Goal: Task Accomplishment & Management: Manage account settings

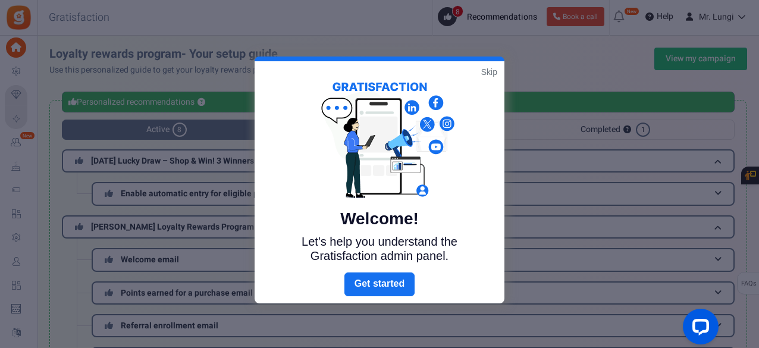
click at [495, 77] on link "Skip" at bounding box center [489, 72] width 16 height 12
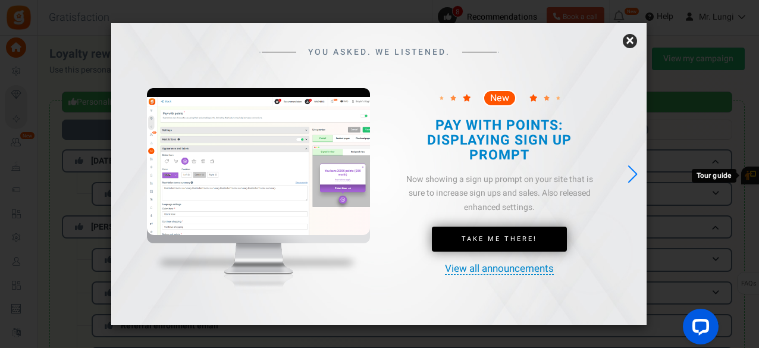
click at [626, 40] on link "×" at bounding box center [630, 41] width 14 height 14
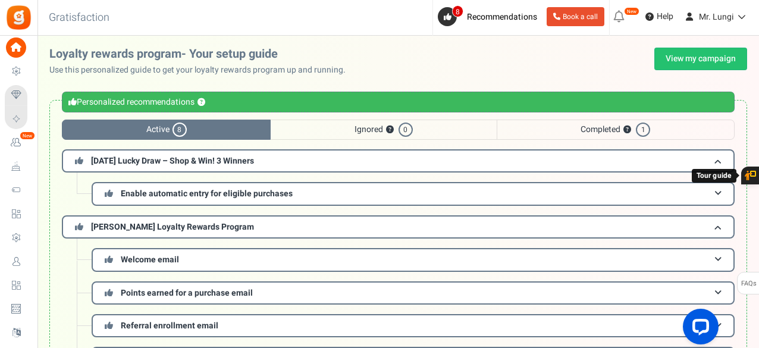
click at [617, 125] on span "Completed ? 1" at bounding box center [616, 130] width 238 height 20
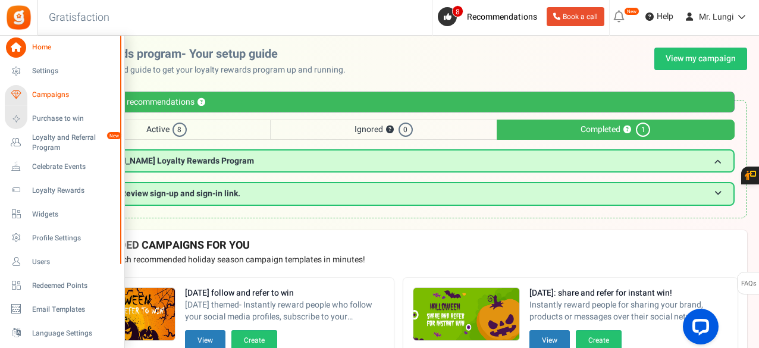
click at [40, 91] on span "Campaigns" at bounding box center [73, 95] width 83 height 10
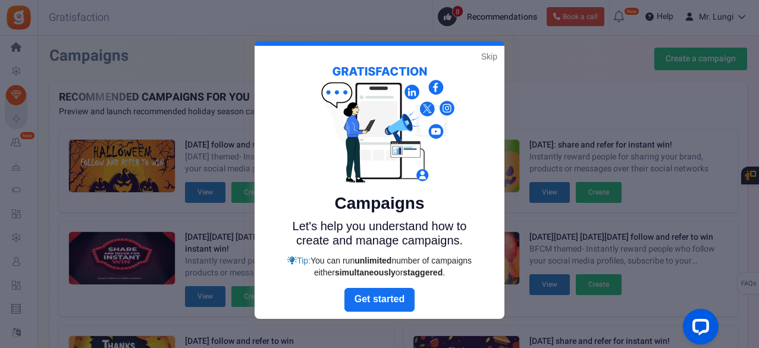
click at [487, 55] on link "Skip" at bounding box center [489, 57] width 16 height 12
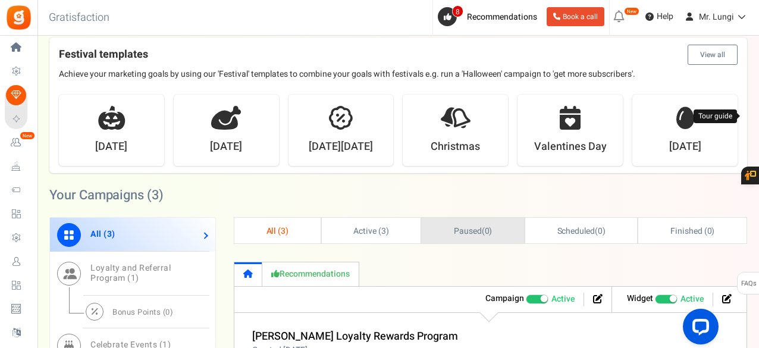
scroll to position [595, 0]
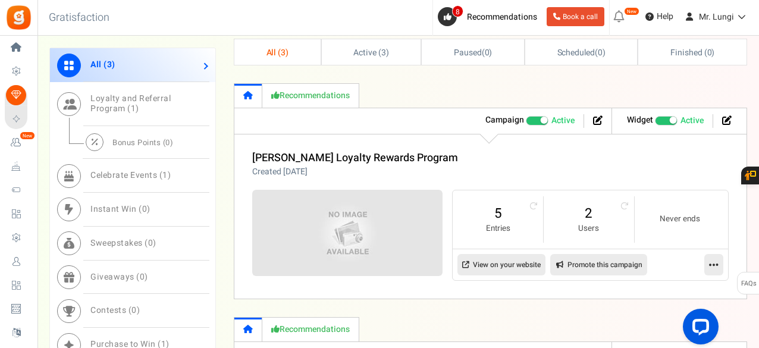
click at [491, 223] on small "Entries" at bounding box center [498, 228] width 67 height 11
click at [584, 218] on link "2" at bounding box center [589, 213] width 67 height 19
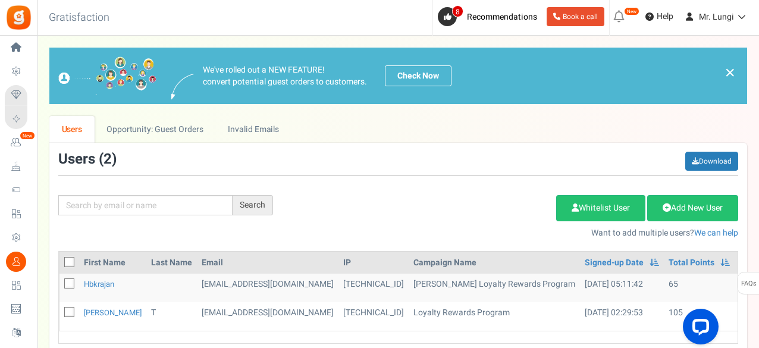
click at [727, 76] on link "×" at bounding box center [729, 72] width 11 height 14
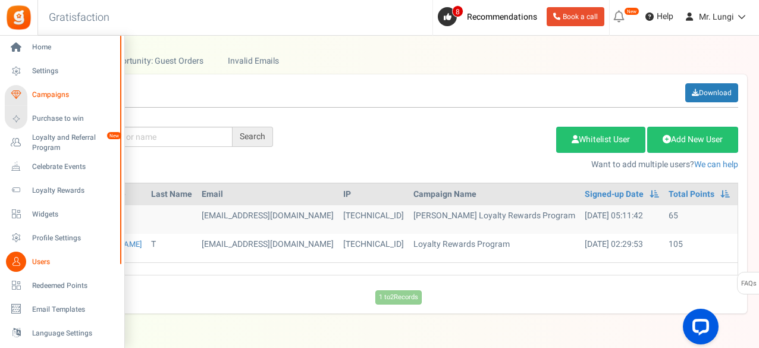
click at [42, 93] on span "Campaigns" at bounding box center [73, 95] width 83 height 10
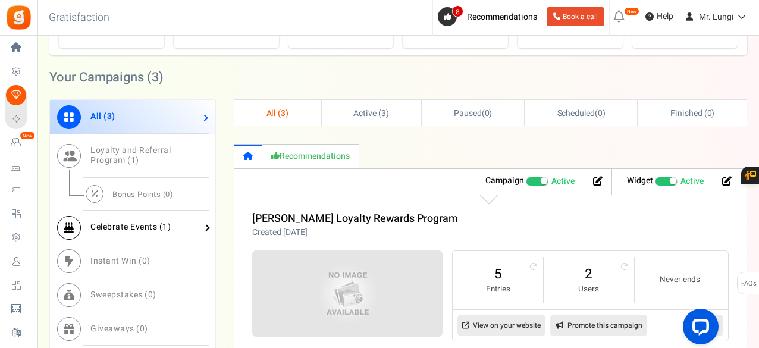
scroll to position [535, 0]
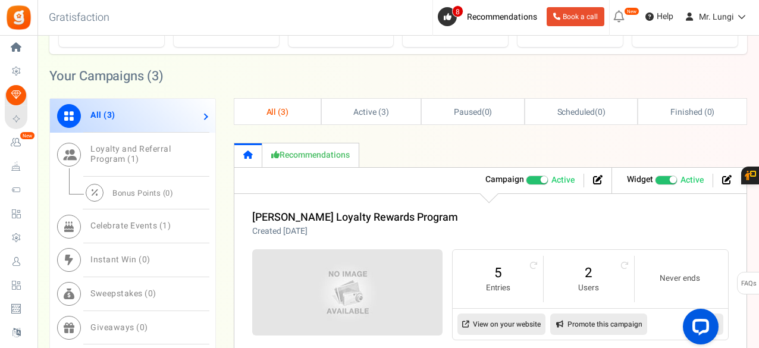
click at [506, 283] on small "Entries" at bounding box center [498, 288] width 67 height 11
click at [480, 318] on link "View on your website" at bounding box center [501, 323] width 88 height 21
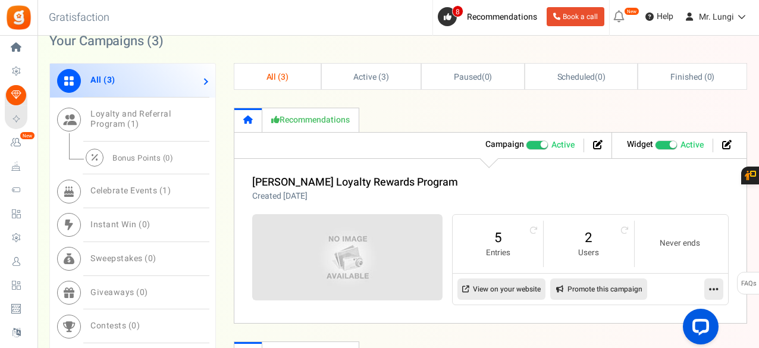
scroll to position [511, 0]
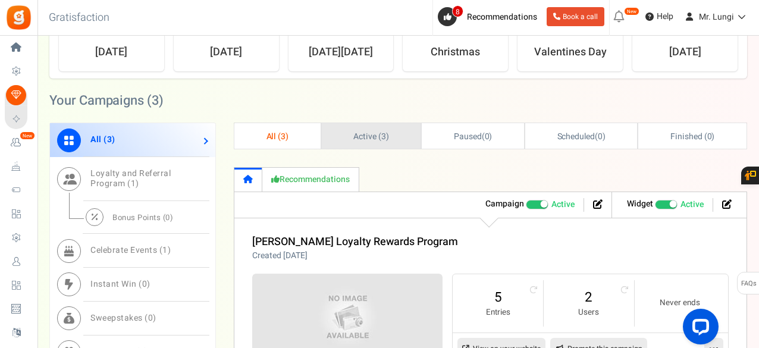
click at [363, 130] on span "Active ( 3 )" at bounding box center [371, 136] width 36 height 12
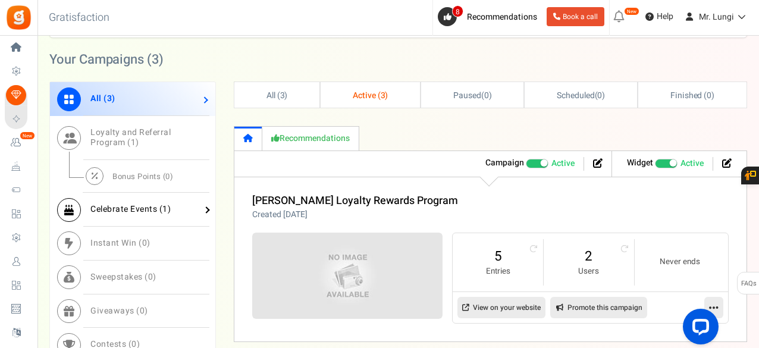
scroll to position [570, 0]
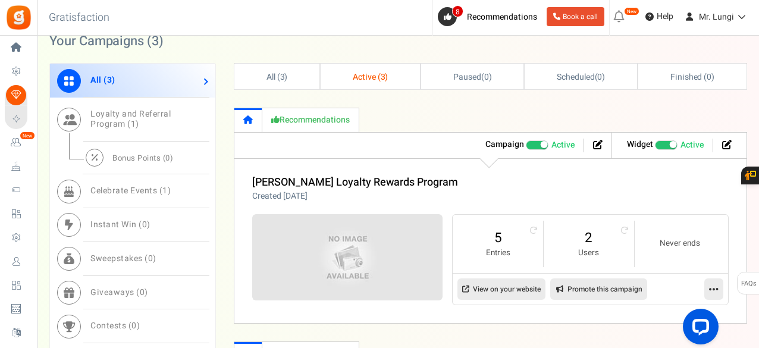
click at [368, 77] on span "Active ( 3 )" at bounding box center [371, 77] width 36 height 12
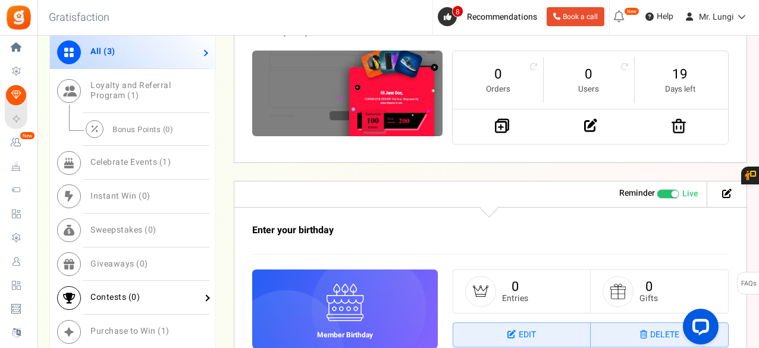
scroll to position [987, 0]
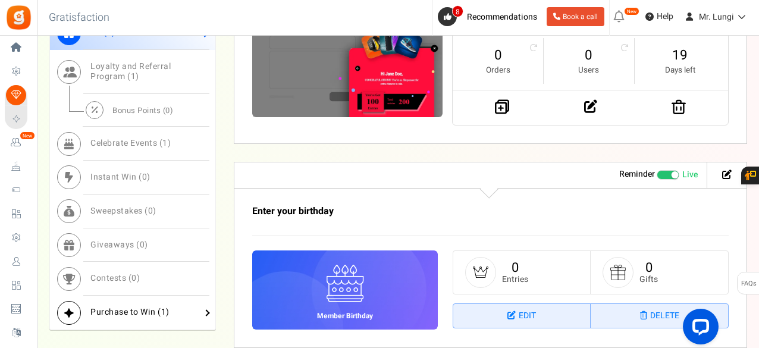
click at [124, 310] on span "Purchase to Win ( 1 )" at bounding box center [129, 312] width 79 height 12
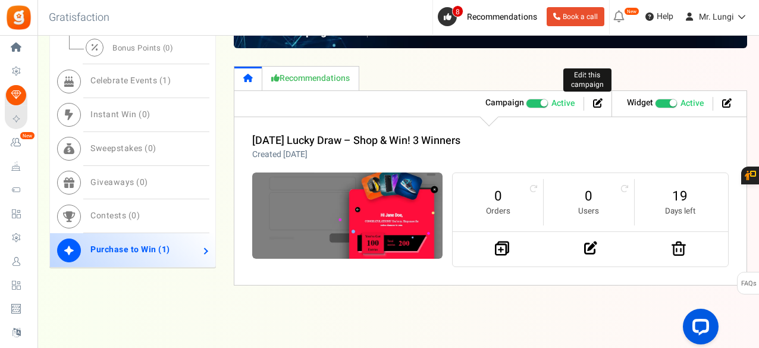
click at [601, 99] on icon at bounding box center [598, 103] width 10 height 10
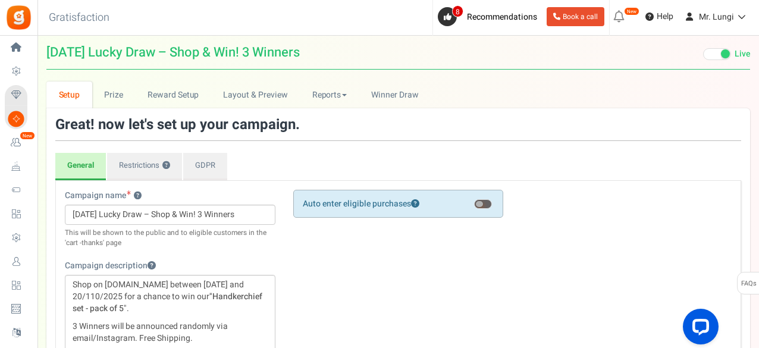
click at [482, 208] on div "Auto enter eligible purchases Important! Customers need to check the 'Terms and…" at bounding box center [398, 204] width 211 height 28
click at [481, 201] on span at bounding box center [479, 204] width 7 height 6
click at [474, 202] on input "checkbox" at bounding box center [474, 212] width 0 height 20
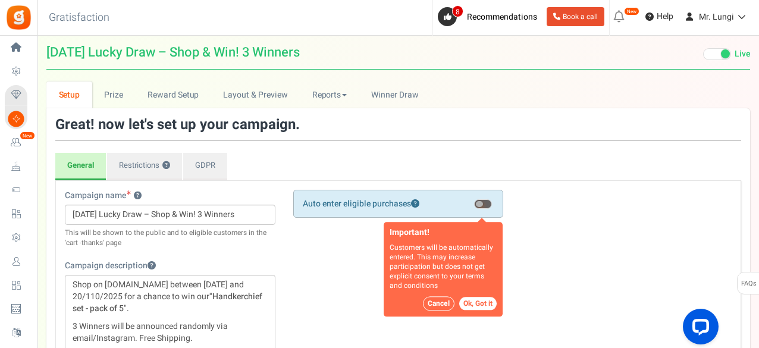
click at [466, 300] on button "Ok, Got it" at bounding box center [477, 303] width 37 height 13
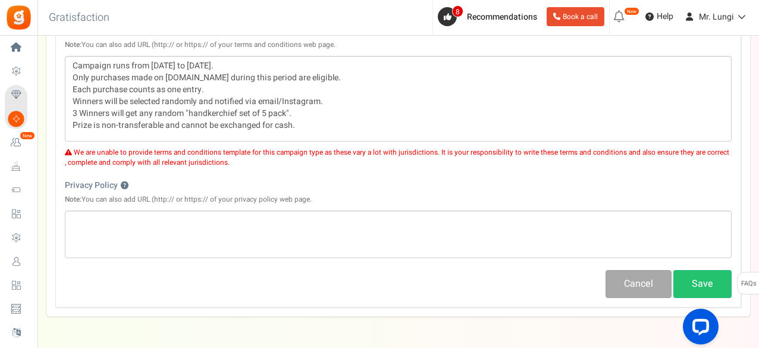
scroll to position [469, 0]
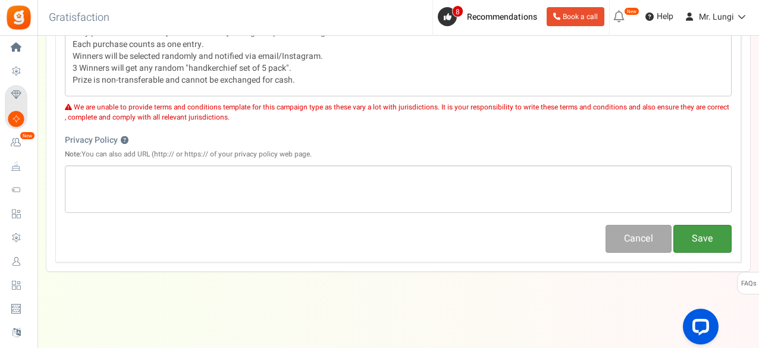
click at [705, 241] on button "Save" at bounding box center [702, 239] width 58 height 28
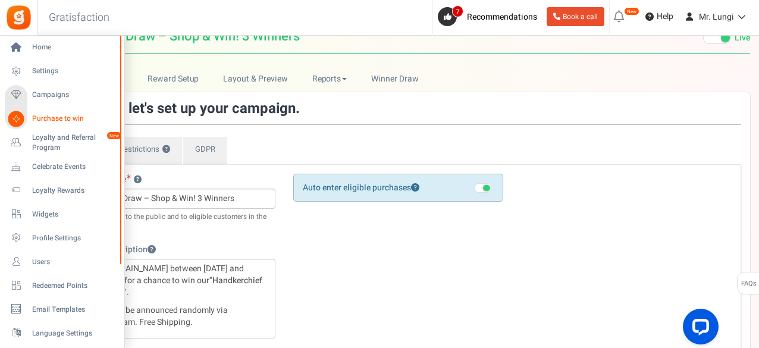
scroll to position [0, 0]
